Goal: Find specific page/section: Find specific page/section

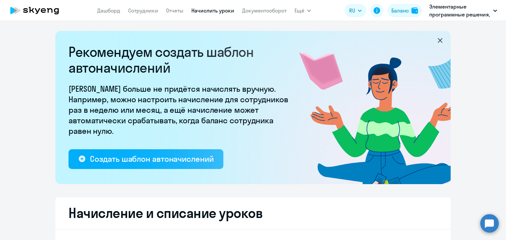
select select "10"
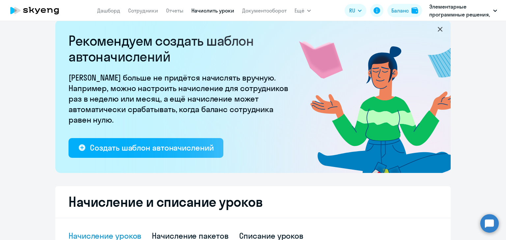
click at [212, 13] on link "Начислить уроки" at bounding box center [212, 10] width 43 height 7
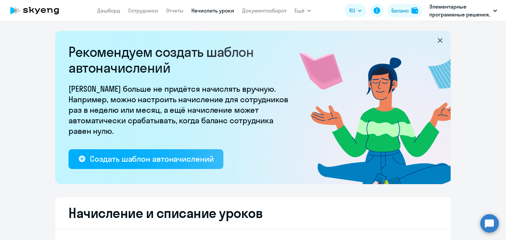
select select "10"
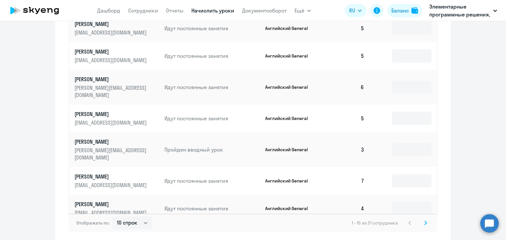
scroll to position [439, 0]
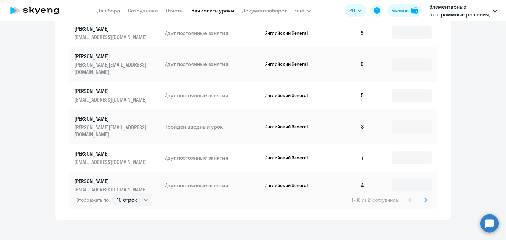
click at [424, 198] on icon at bounding box center [425, 200] width 3 height 5
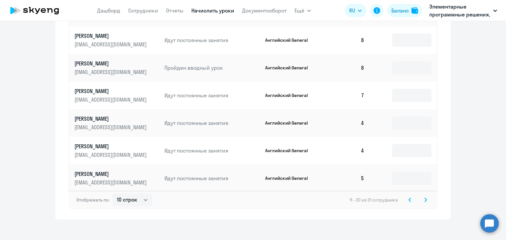
click at [424, 198] on icon at bounding box center [425, 200] width 3 height 5
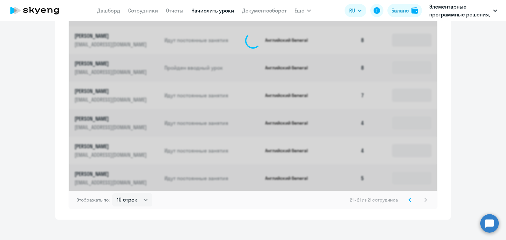
scroll to position [244, 0]
